Goal: Answer question/provide support

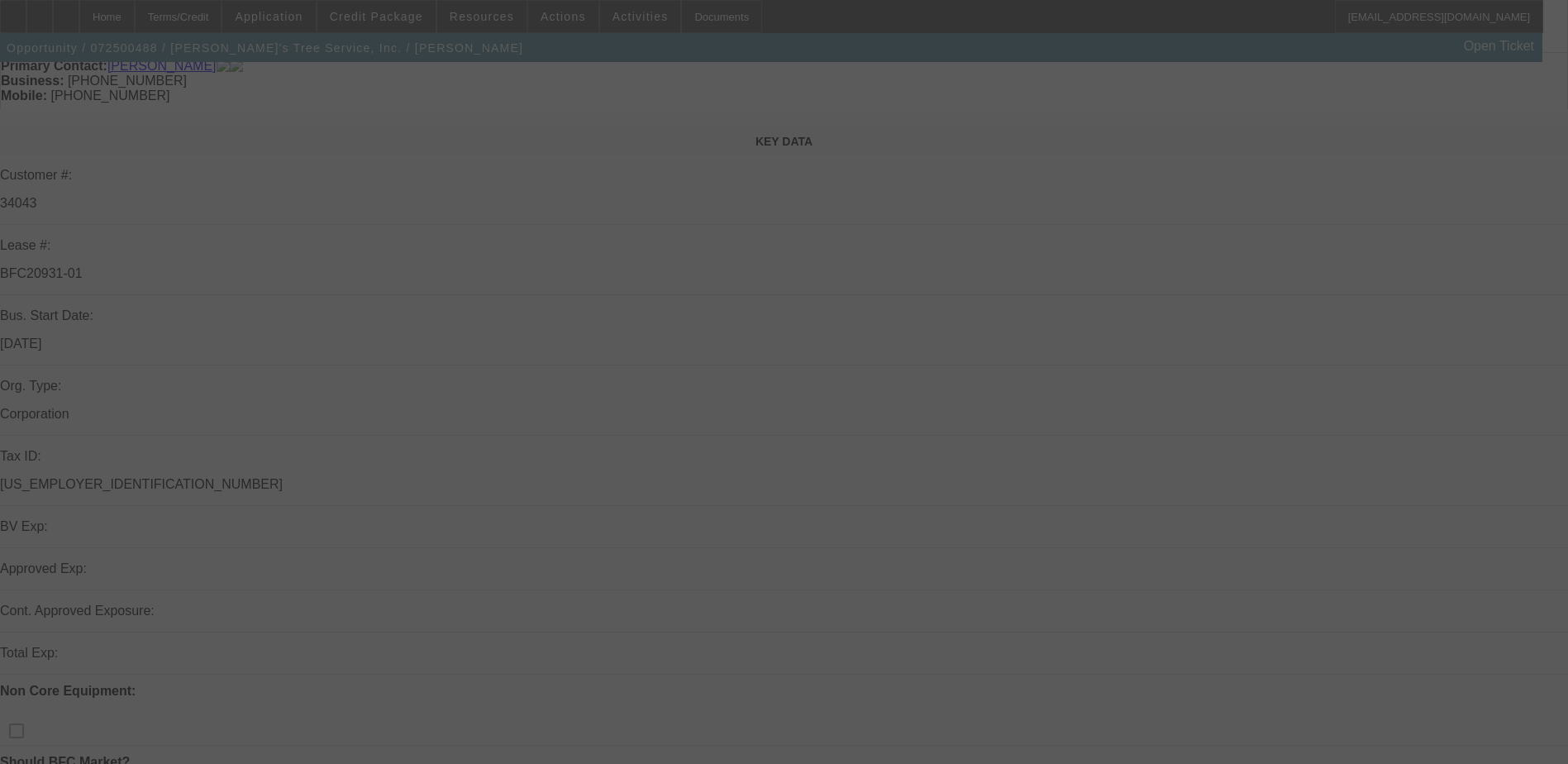
scroll to position [166, 0]
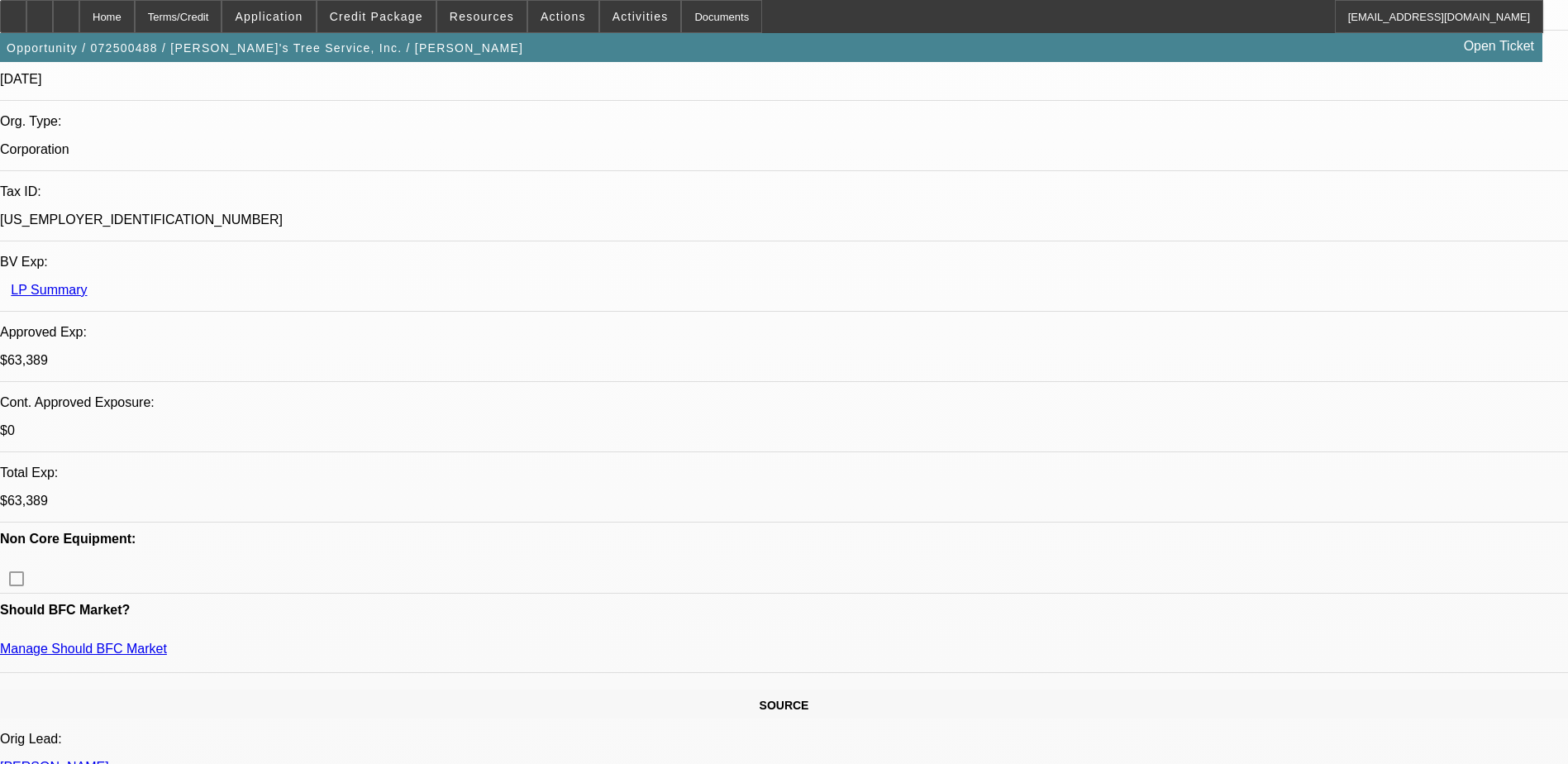
select select "0"
select select "2"
select select "0.1"
select select "0"
select select "2"
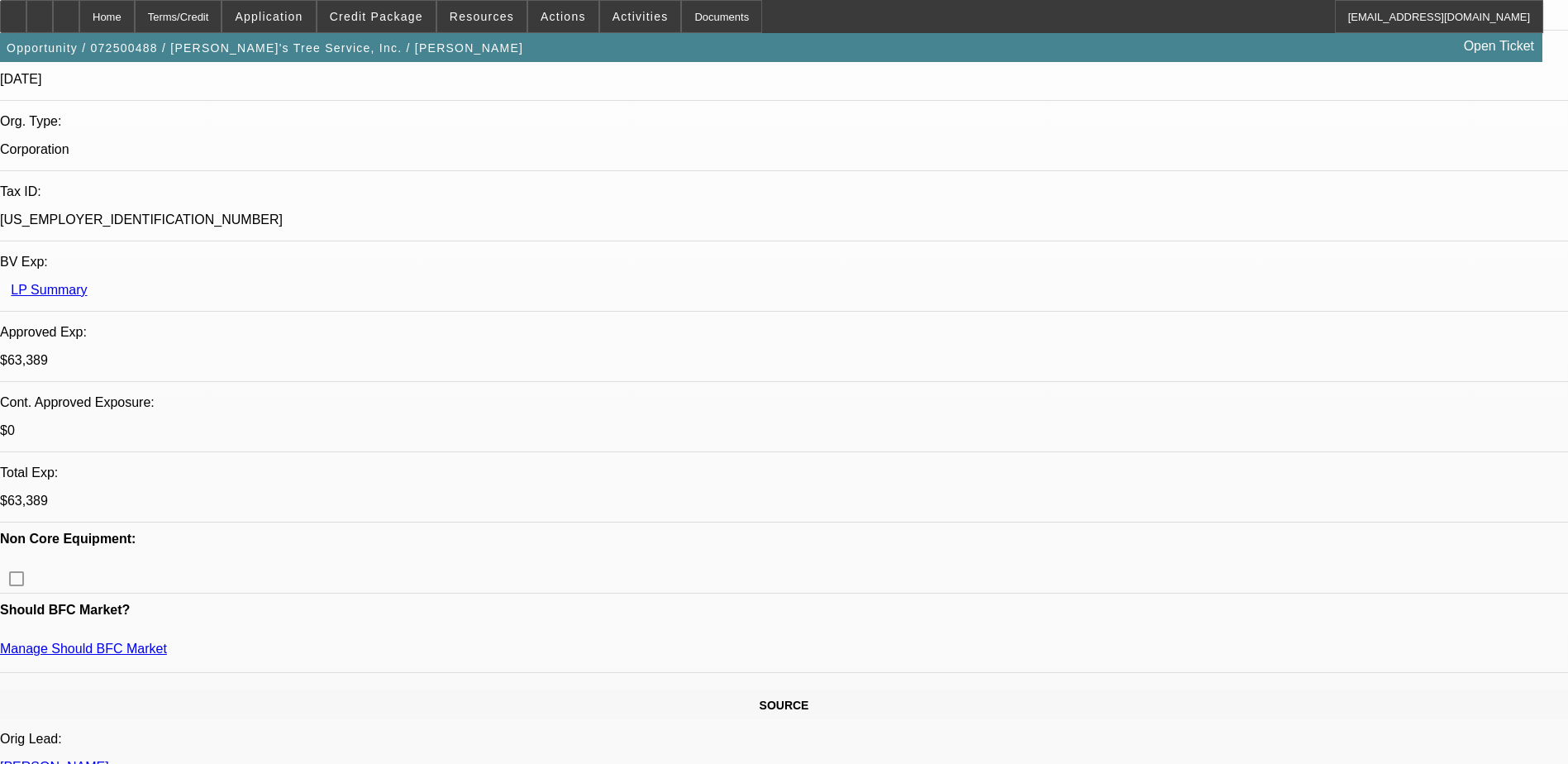
select select "0.1"
select select "0"
select select "2"
select select "0.1"
select select "0"
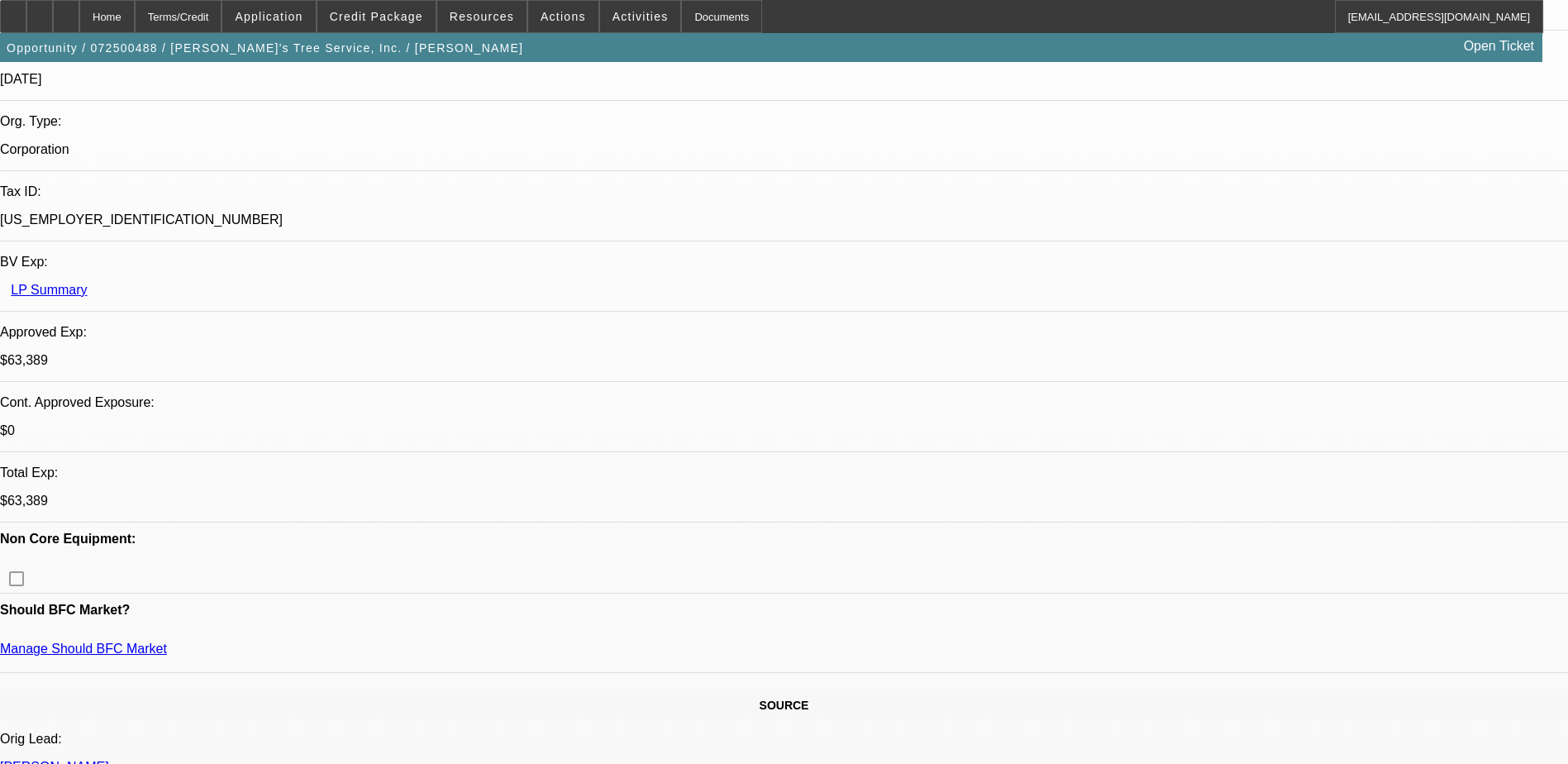
select select "2"
select select "0.1"
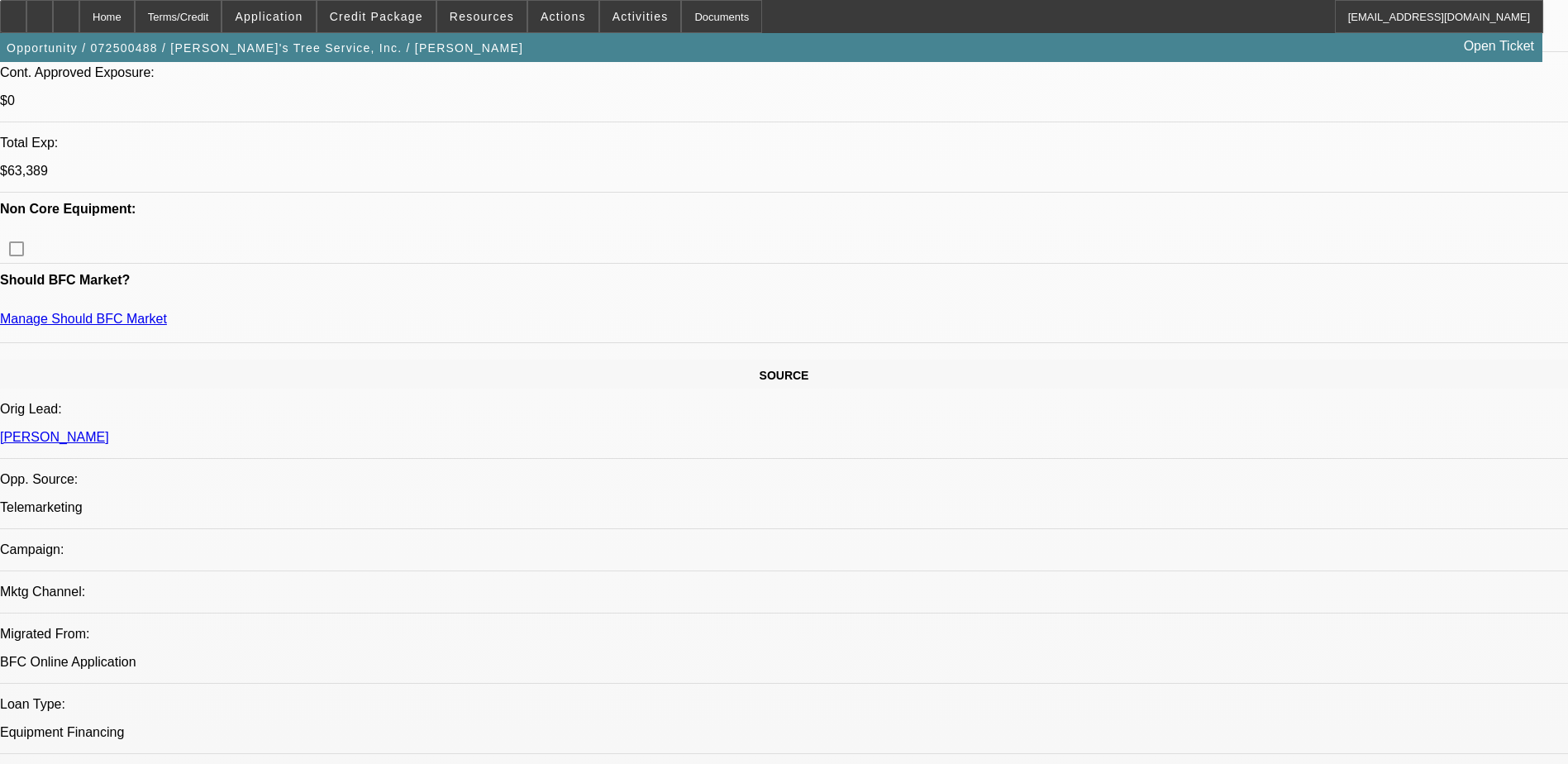
select select "1"
select select "2"
select select "4"
select select "1"
select select "2"
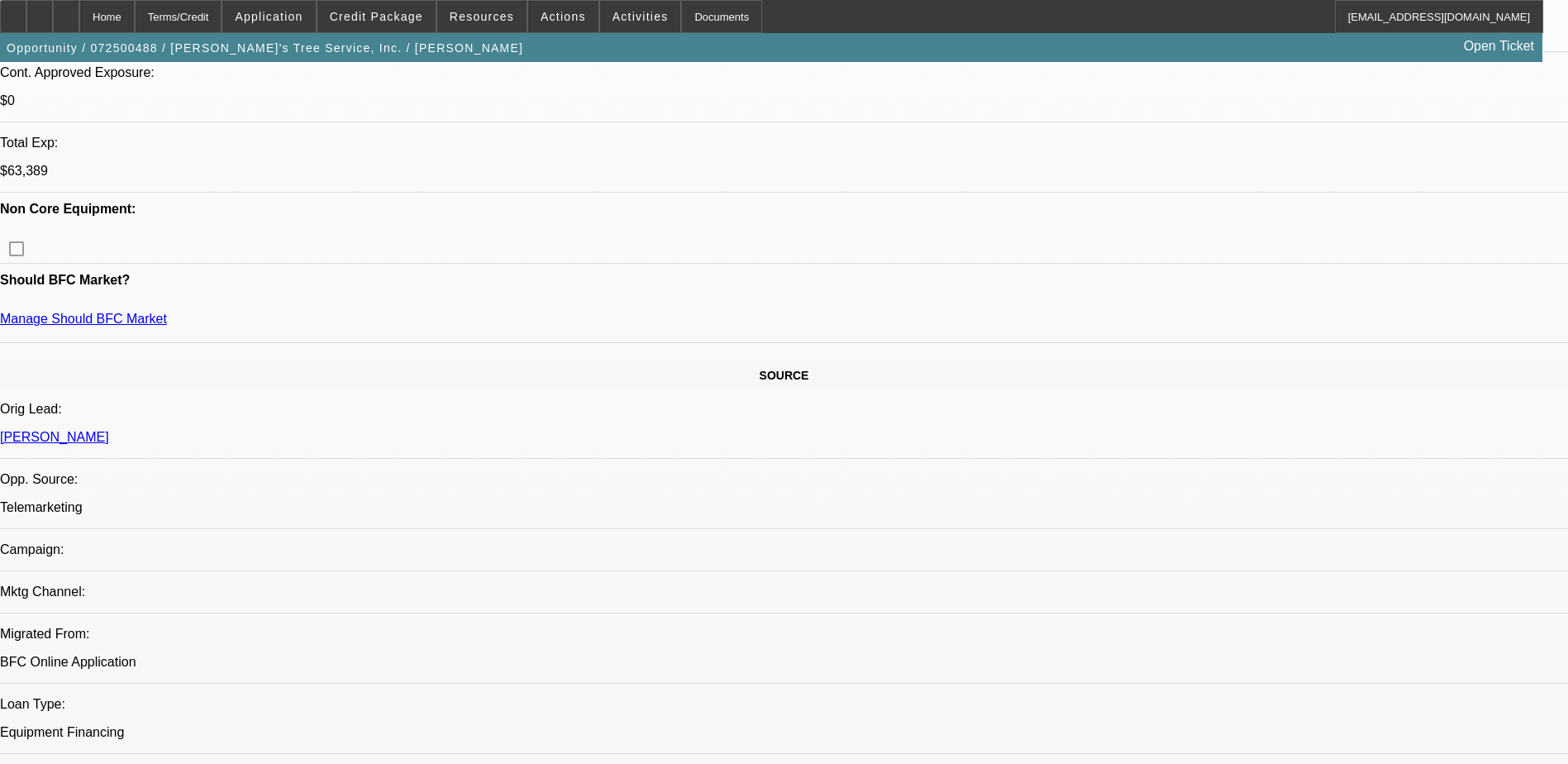
select select "4"
select select "1"
select select "2"
select select "4"
select select "1"
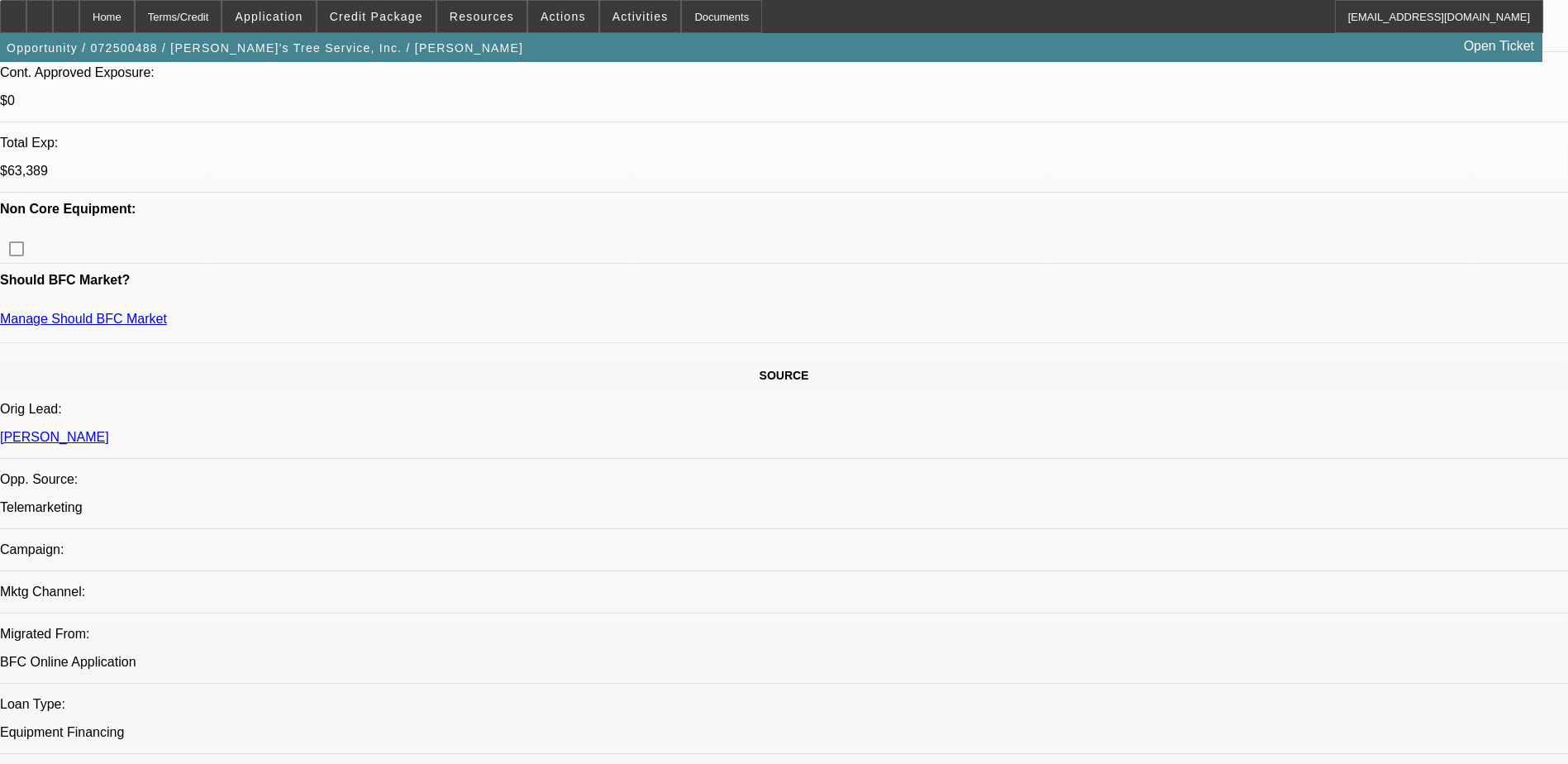
select select "2"
select select "4"
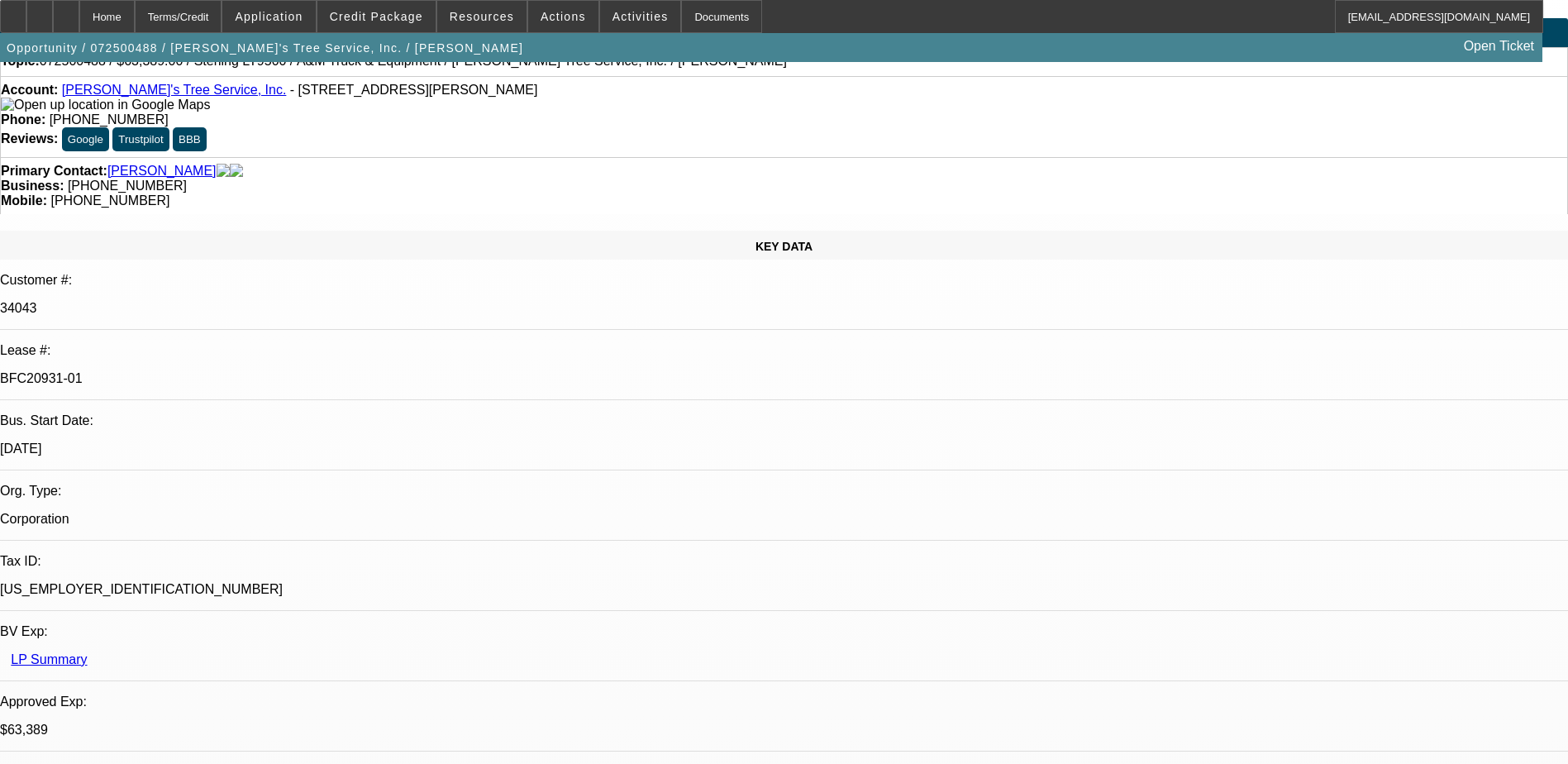
scroll to position [0, 0]
